Goal: Subscribe to service/newsletter

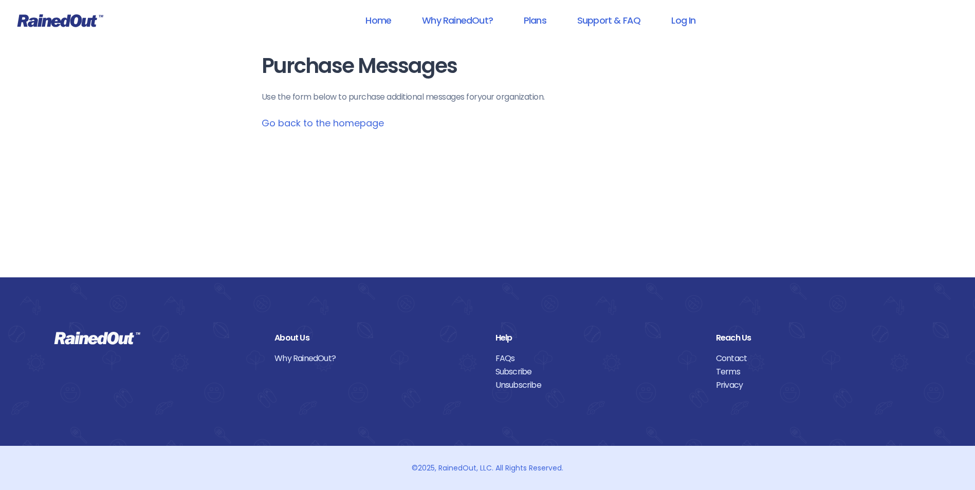
click at [351, 122] on link "Go back to the homepage" at bounding box center [323, 123] width 122 height 13
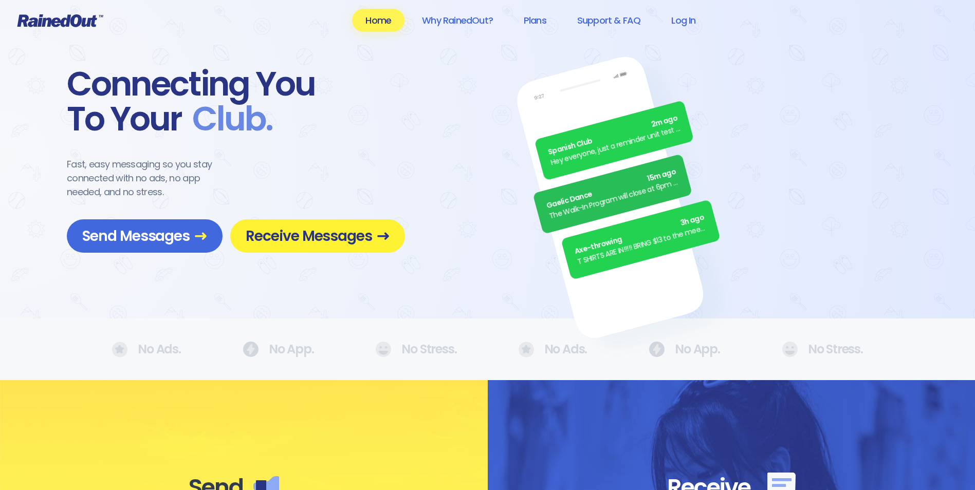
click at [345, 227] on span "Receive Messages" at bounding box center [318, 236] width 144 height 18
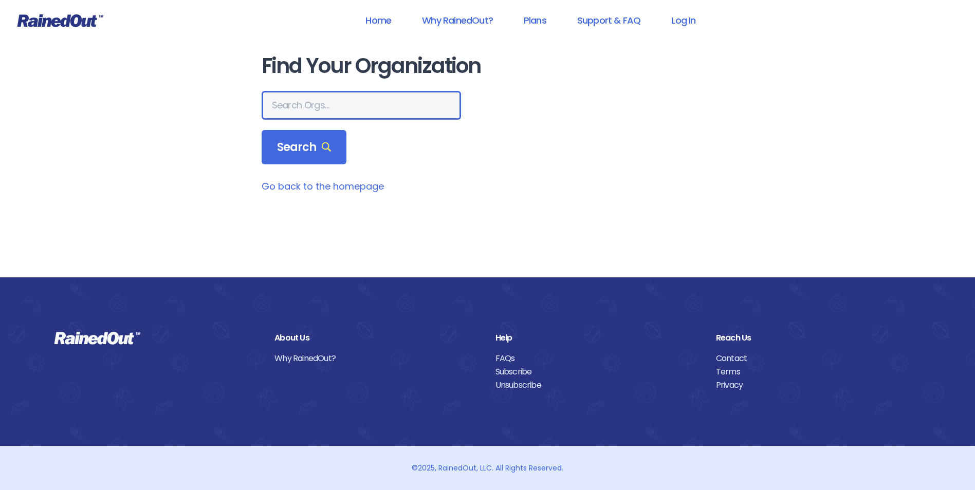
click at [311, 102] on input "text" at bounding box center [361, 105] width 199 height 29
type input "bct"
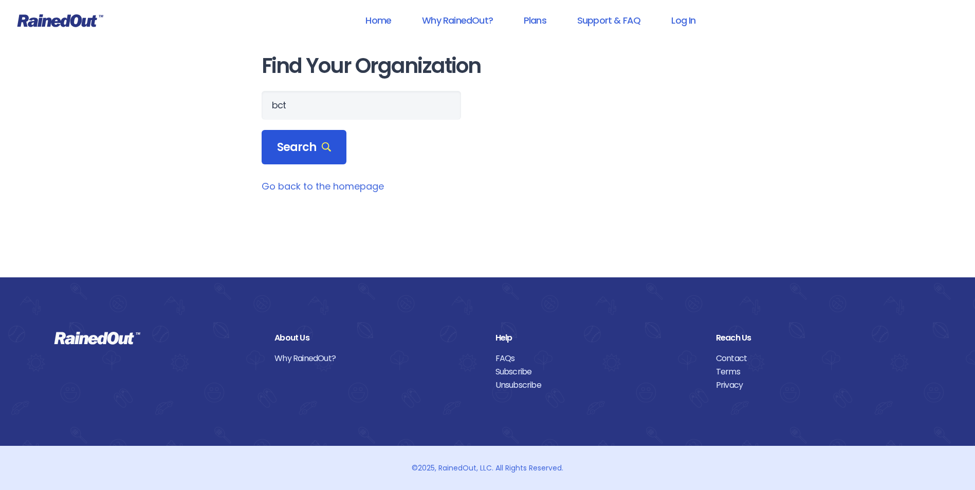
click at [319, 156] on div "Search" at bounding box center [304, 147] width 85 height 35
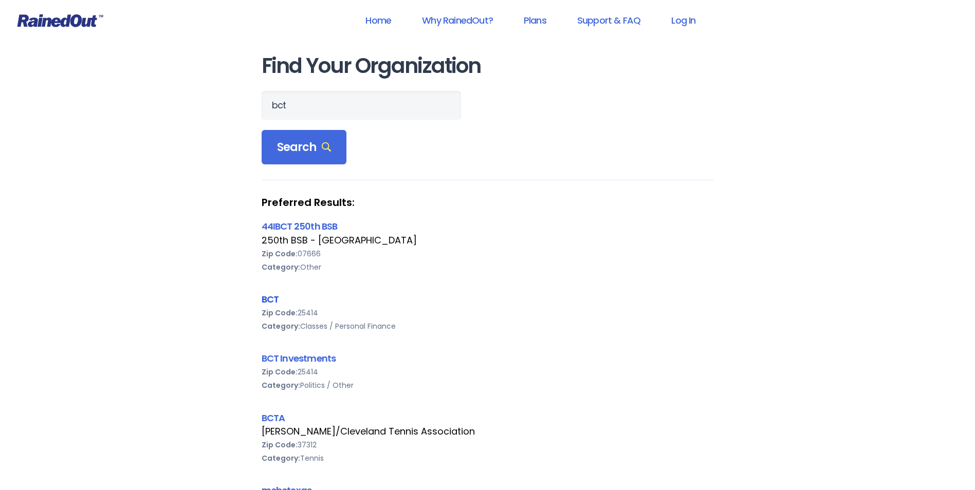
click at [267, 296] on link "BCT" at bounding box center [270, 299] width 17 height 13
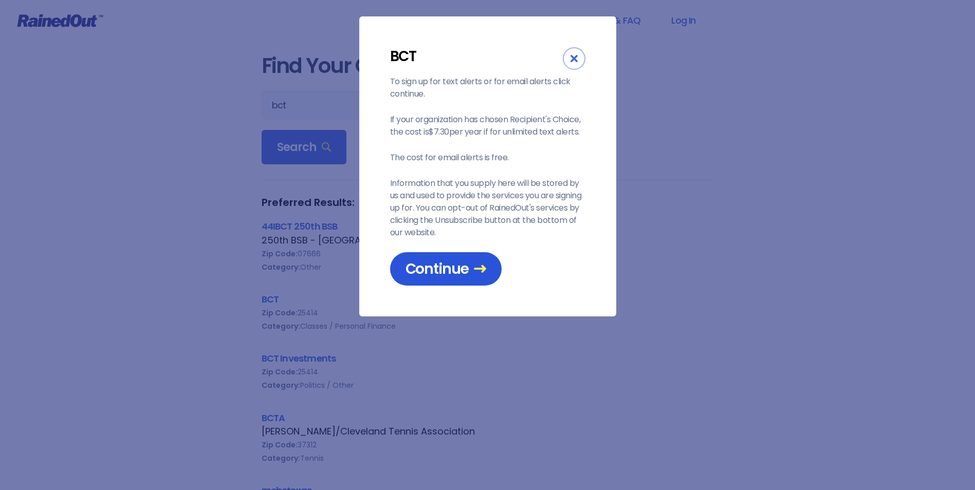
click at [438, 265] on span "Continue" at bounding box center [446, 269] width 81 height 18
